Goal: Check status: Check status

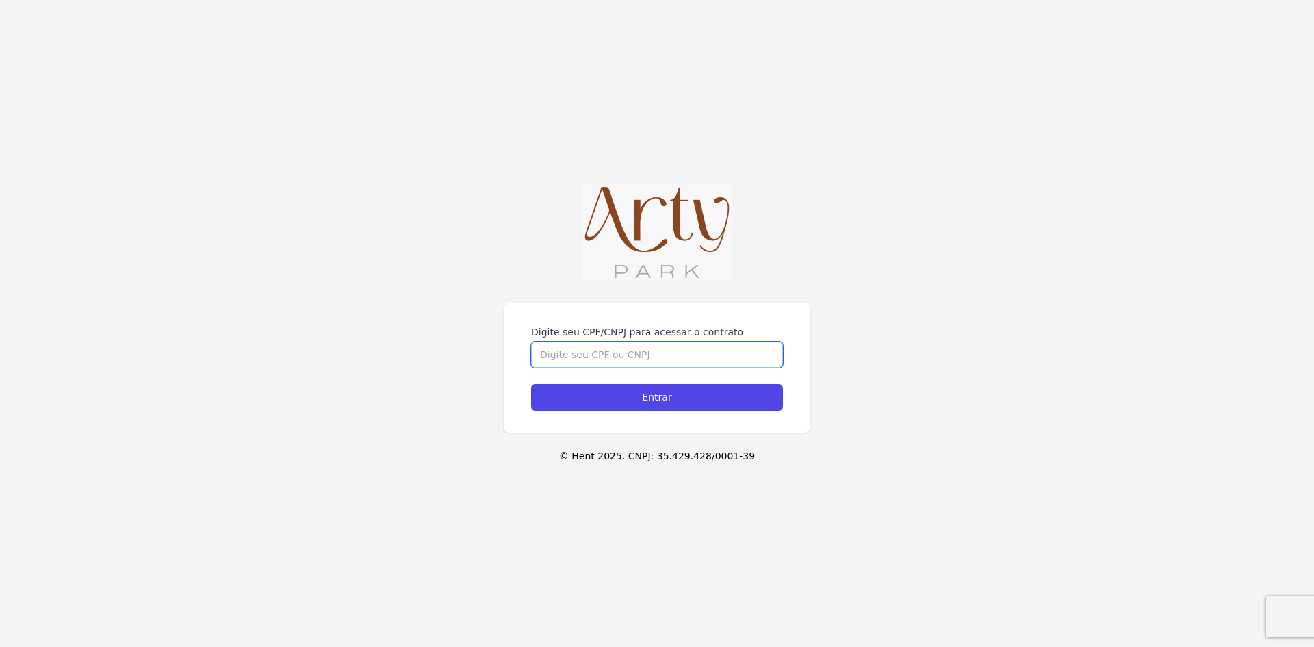
click at [725, 361] on input "Digite seu CPF/CNPJ para acessar o contrato" at bounding box center [657, 355] width 252 height 26
type input "6011396106"
click at [531, 384] on input "Entrar" at bounding box center [657, 397] width 252 height 27
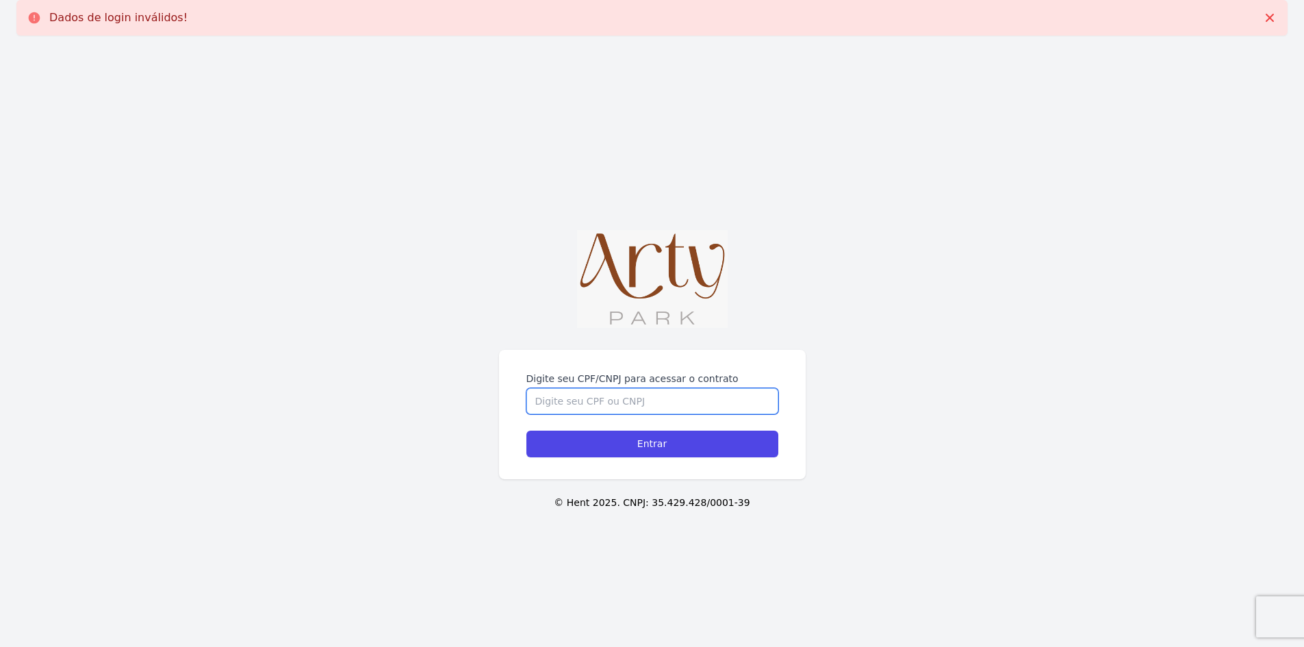
click at [669, 402] on input "Digite seu CPF/CNPJ para acessar o contrato" at bounding box center [652, 401] width 252 height 26
type input "60113961006"
click at [526, 430] on input "Entrar" at bounding box center [652, 443] width 252 height 27
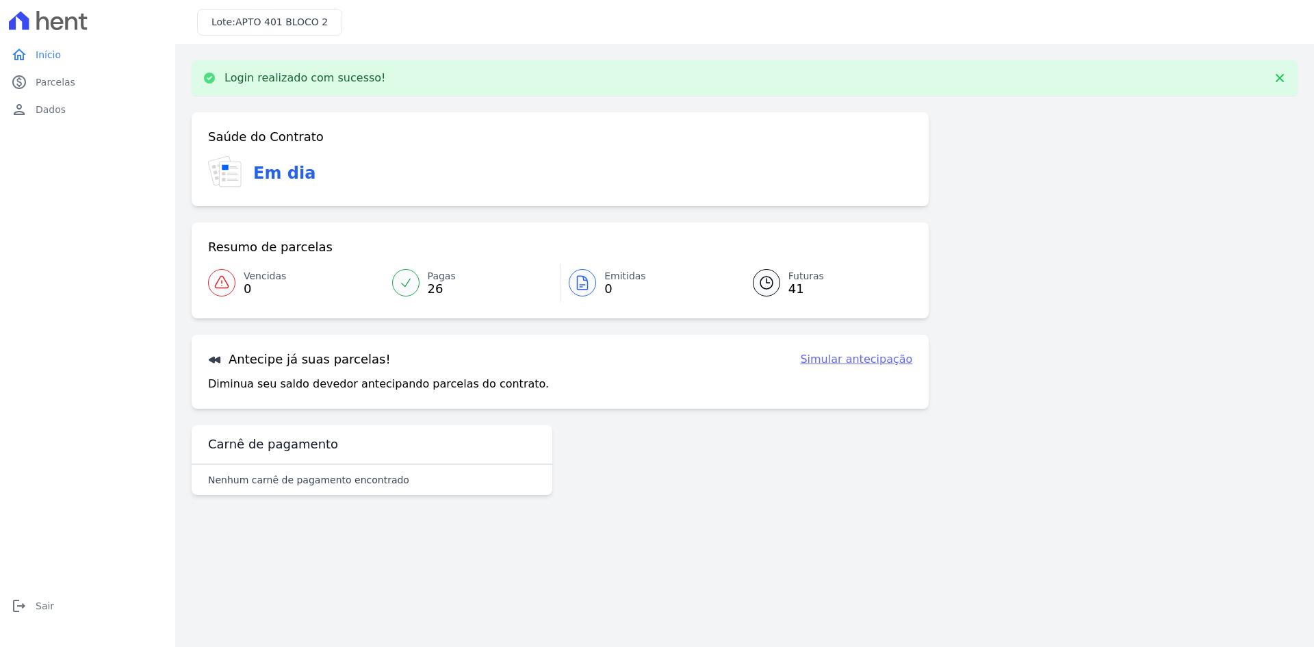
click at [435, 278] on span "Pagas" at bounding box center [442, 276] width 28 height 14
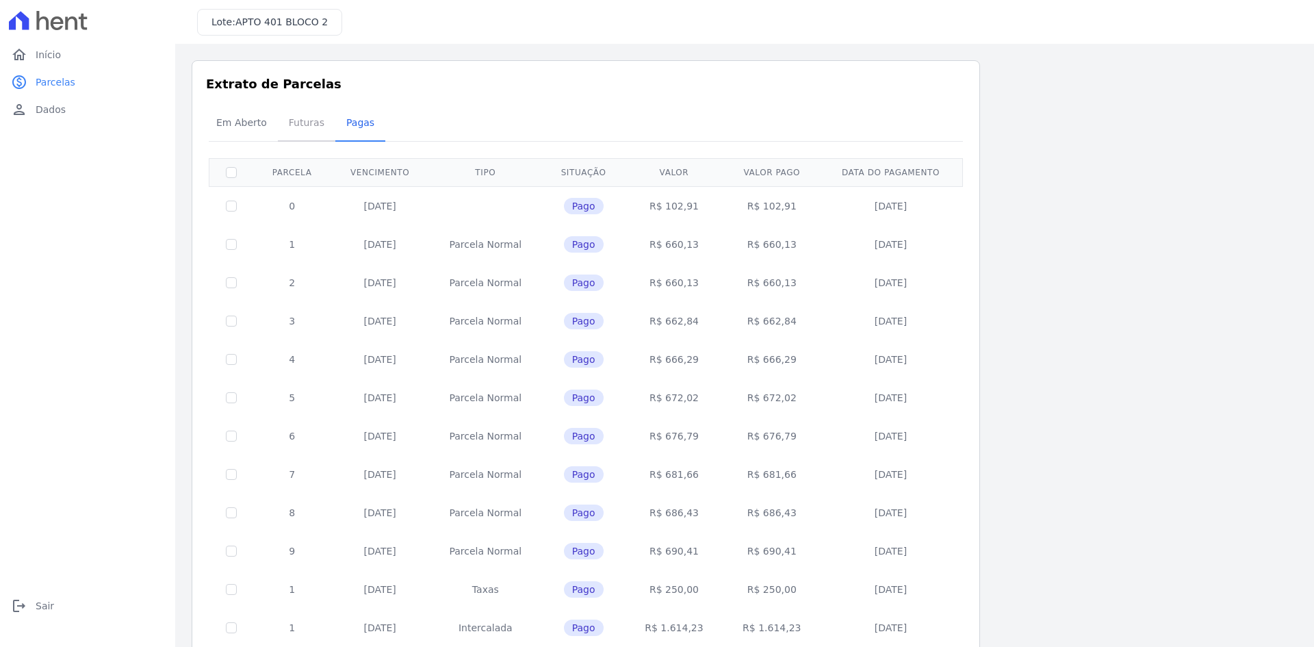
click at [312, 133] on span "Futuras" at bounding box center [307, 122] width 52 height 27
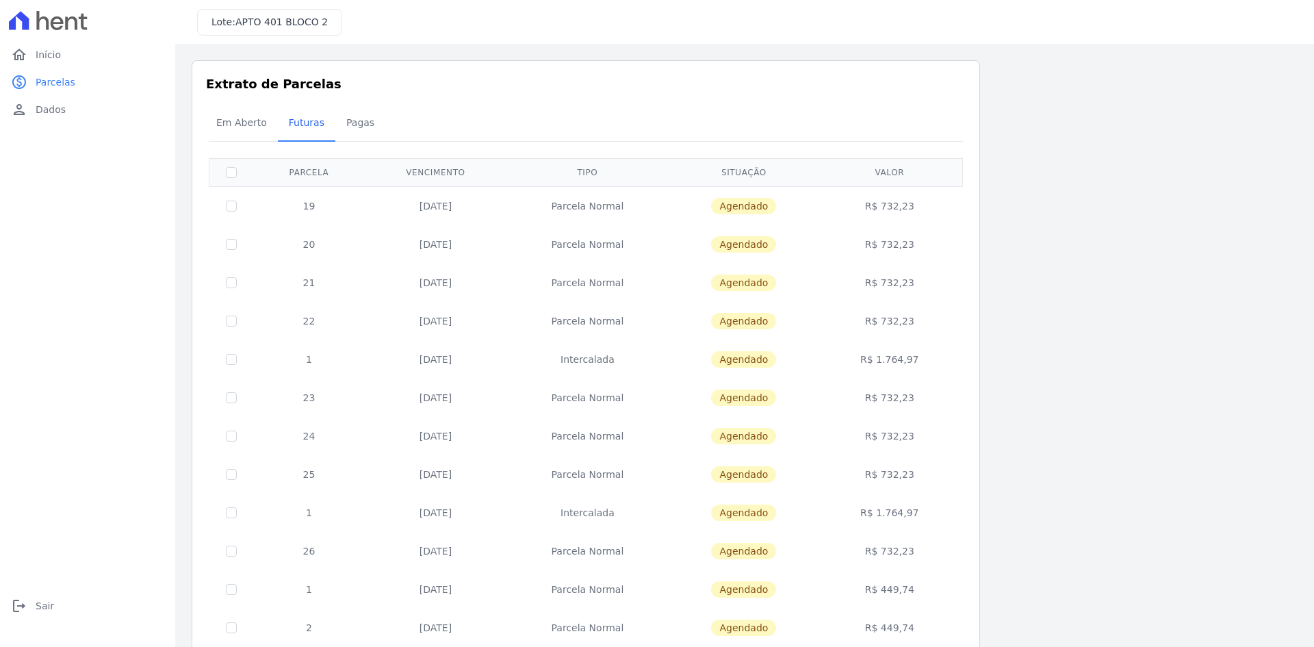
drag, startPoint x: 467, startPoint y: 587, endPoint x: 417, endPoint y: 595, distance: 50.5
click at [417, 595] on td "25/05/2026" at bounding box center [436, 589] width 142 height 38
copy td "25/05/2026"
click at [906, 556] on td "R$ 732,23" at bounding box center [889, 551] width 141 height 38
click at [911, 513] on td "R$ 1.764,97" at bounding box center [889, 512] width 141 height 38
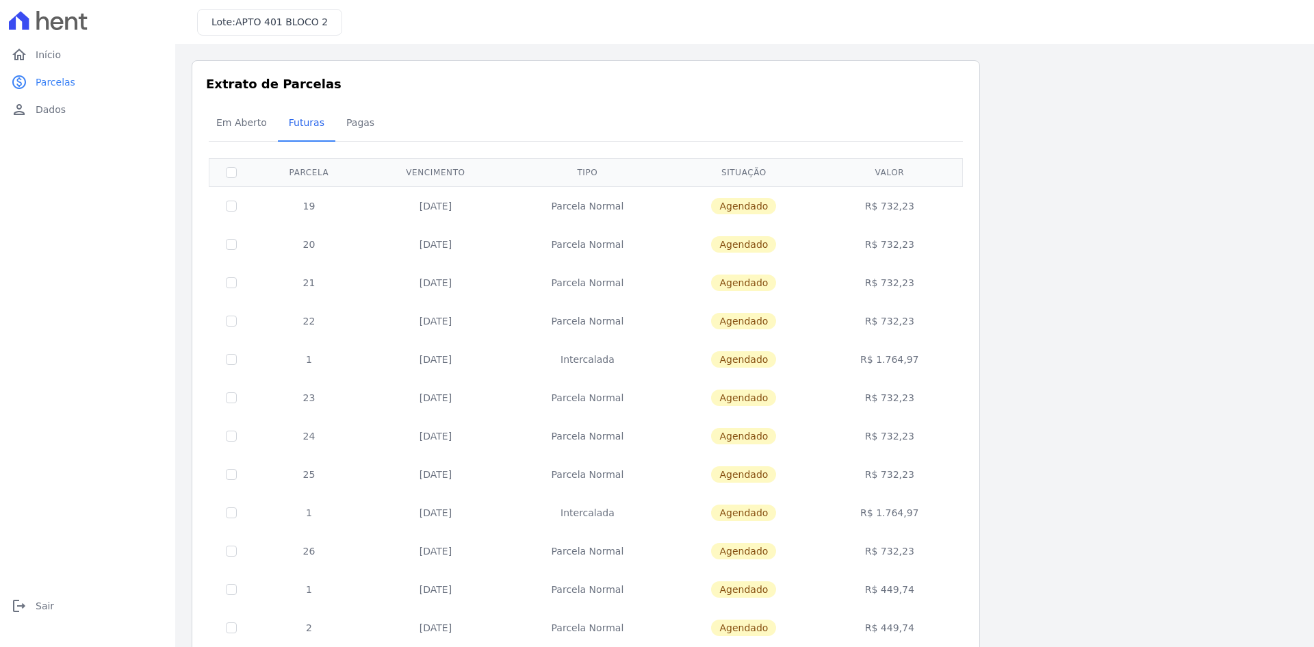
drag, startPoint x: 909, startPoint y: 207, endPoint x: 910, endPoint y: 219, distance: 11.7
click at [909, 207] on td "R$ 732,23" at bounding box center [889, 205] width 141 height 39
click at [901, 244] on td "R$ 732,23" at bounding box center [889, 244] width 141 height 38
click at [910, 284] on td "R$ 732,23" at bounding box center [889, 282] width 141 height 38
click at [905, 322] on td "R$ 732,23" at bounding box center [889, 321] width 141 height 38
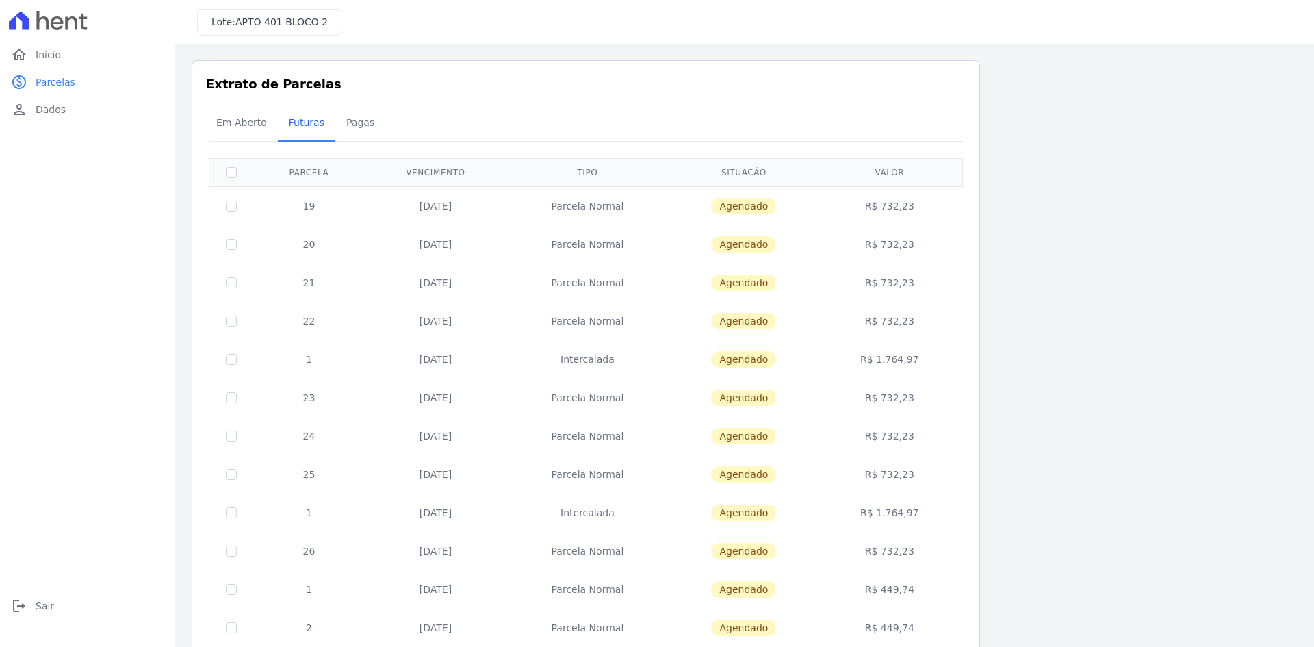
click at [913, 399] on td "R$ 732,23" at bounding box center [889, 397] width 141 height 38
click at [905, 437] on td "R$ 732,23" at bounding box center [889, 436] width 141 height 38
click at [915, 478] on td "R$ 732,23" at bounding box center [889, 474] width 141 height 38
click at [914, 549] on td "R$ 732,23" at bounding box center [889, 551] width 141 height 38
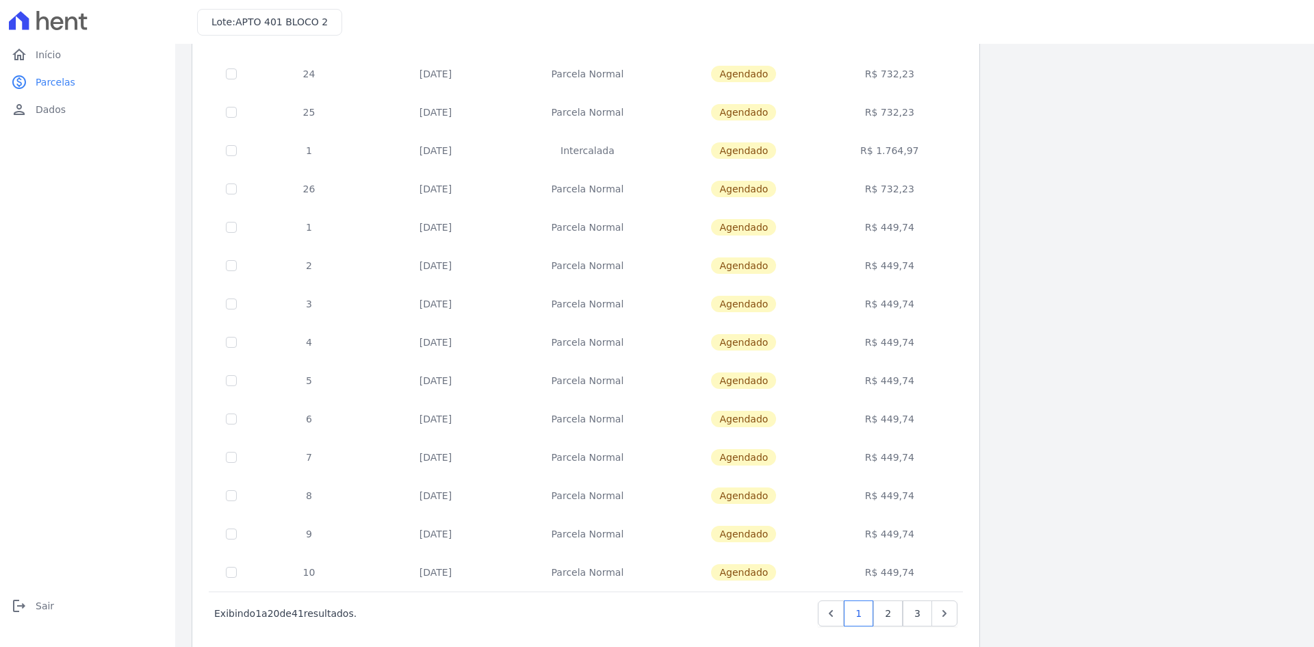
scroll to position [386, 0]
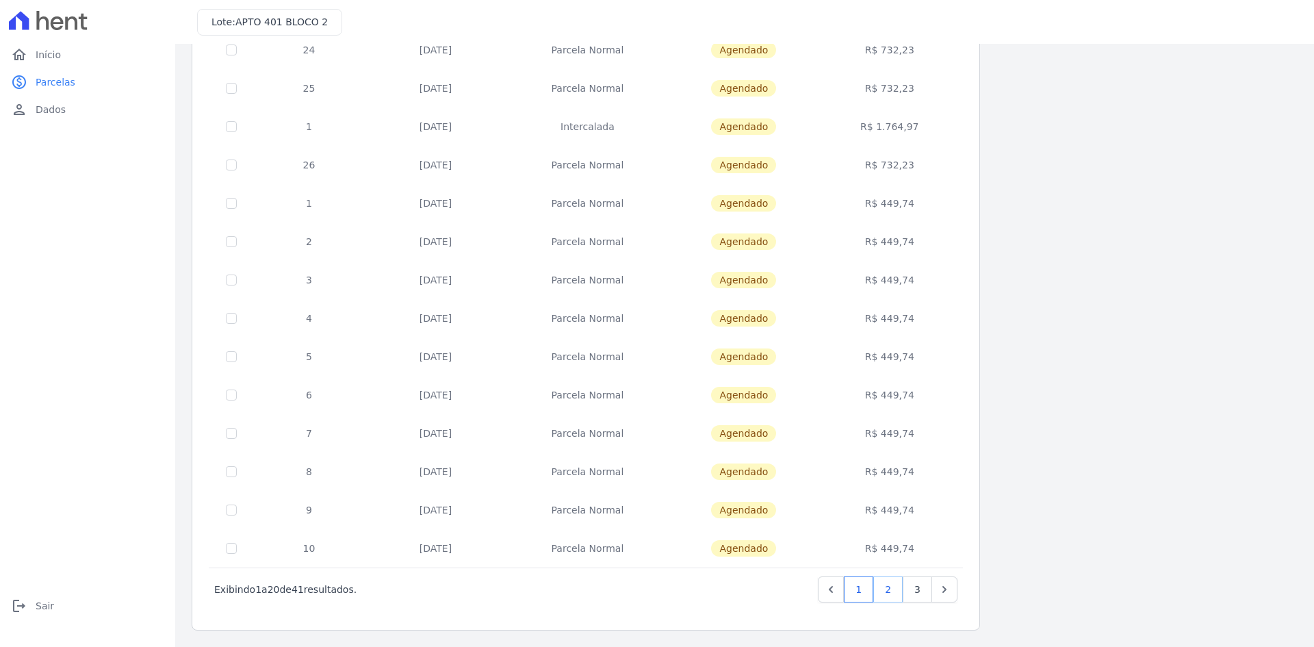
click at [892, 593] on link "2" at bounding box center [887, 589] width 29 height 26
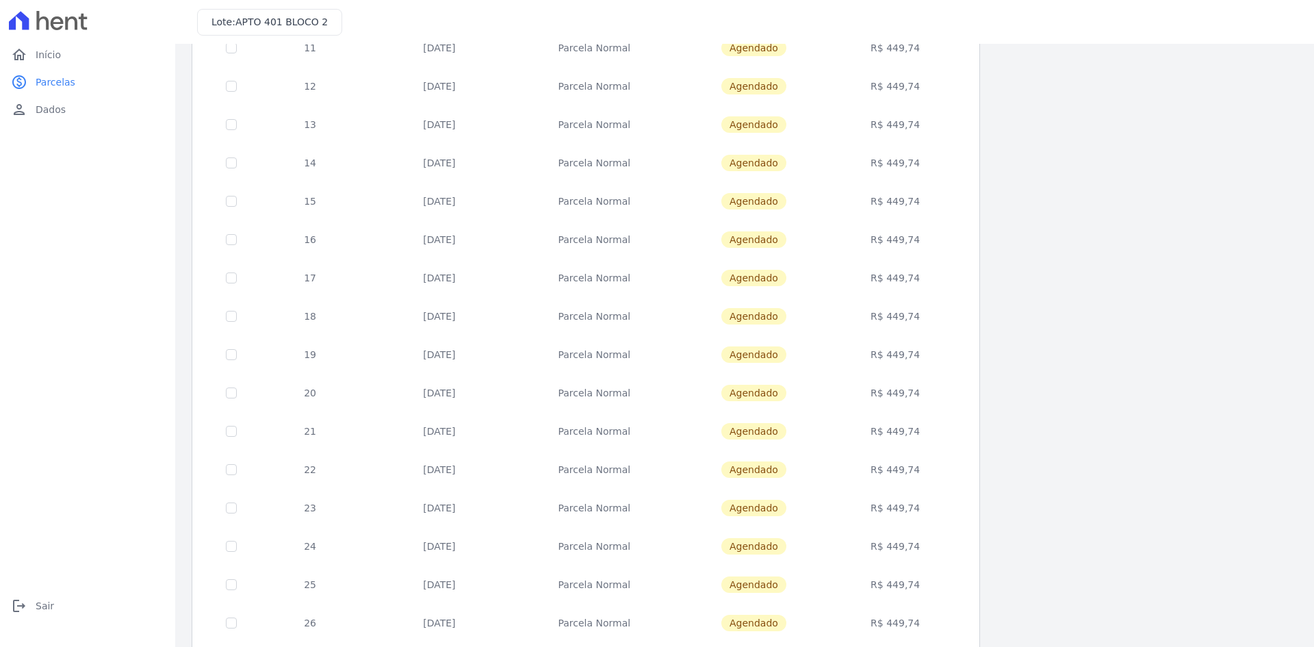
scroll to position [386, 0]
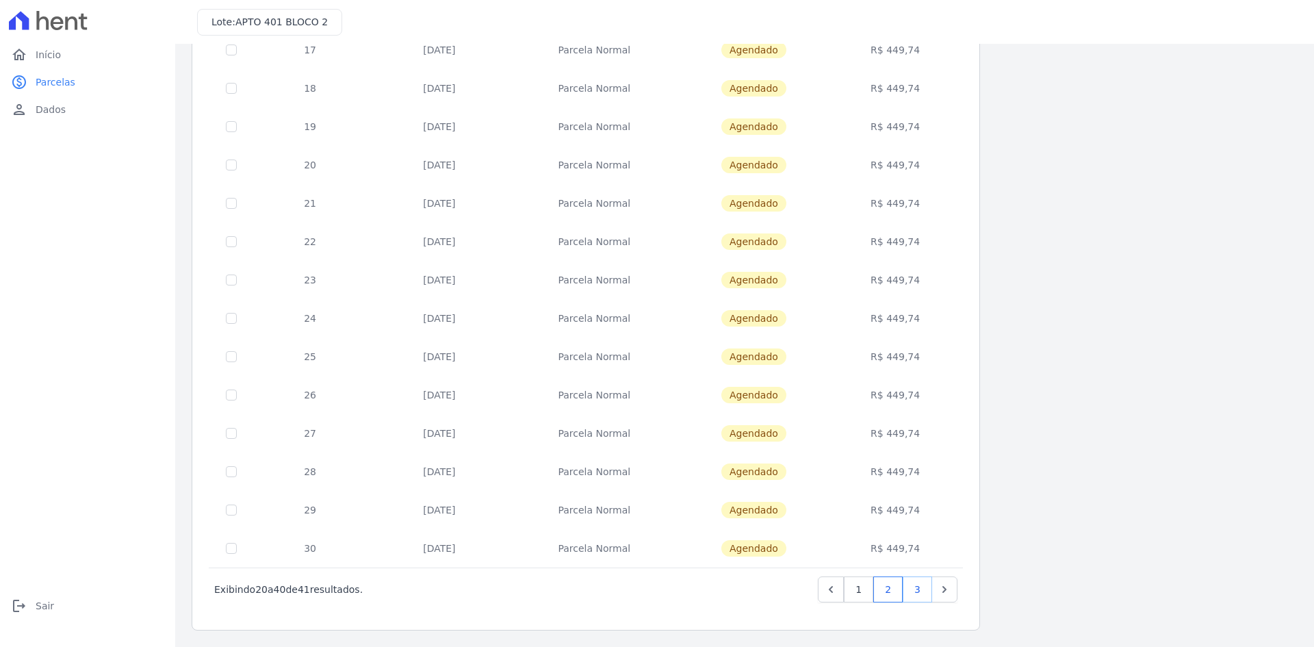
click at [923, 589] on link "3" at bounding box center [917, 589] width 29 height 26
